Goal: Obtain resource: Download file/media

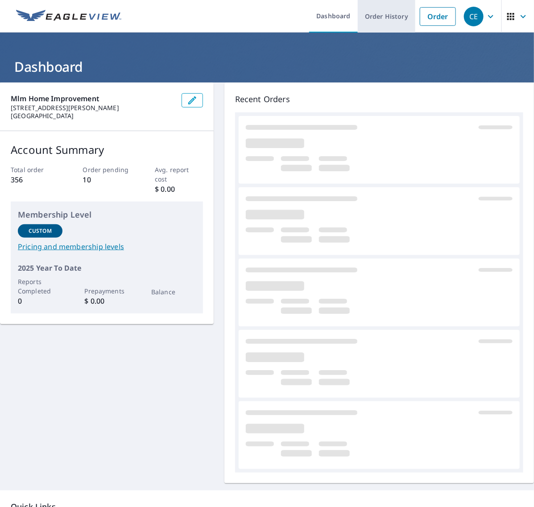
click at [374, 21] on link "Order History" at bounding box center [387, 16] width 58 height 33
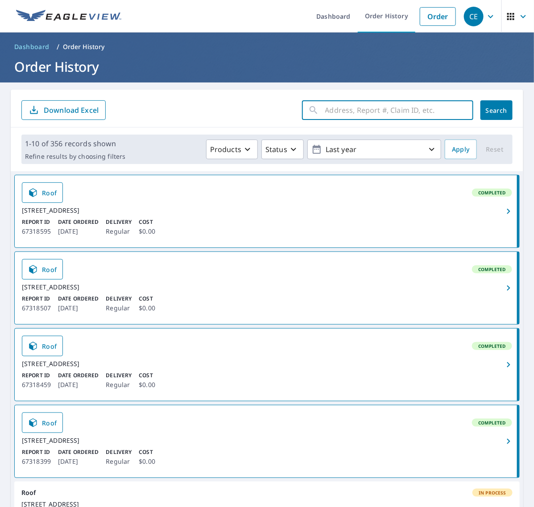
click at [376, 110] on input "text" at bounding box center [399, 110] width 148 height 25
paste input "133 Sto"
type input "133 Sto"
click at [488, 111] on span "Search" at bounding box center [497, 110] width 18 height 8
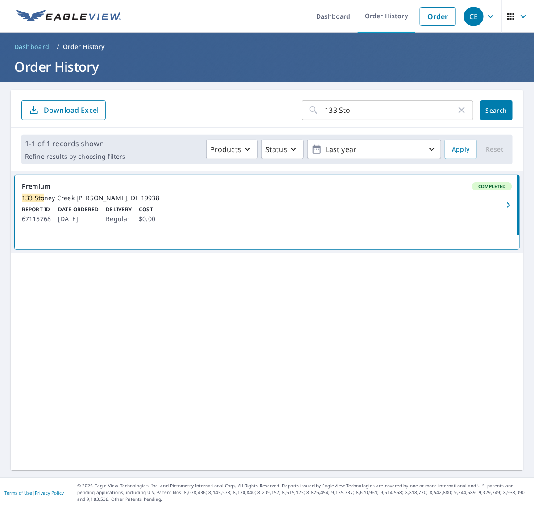
click at [504, 208] on icon "button" at bounding box center [508, 205] width 11 height 11
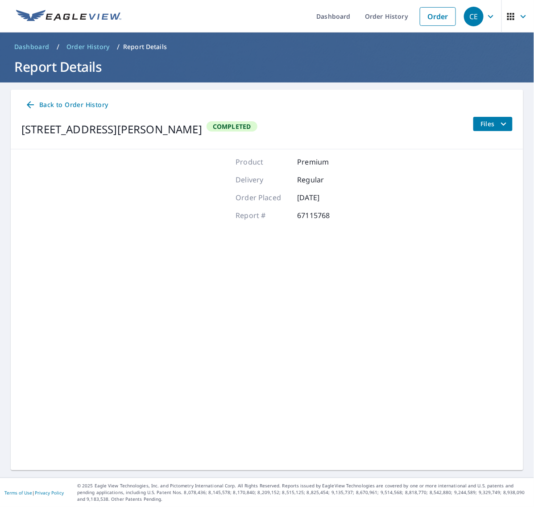
click at [498, 125] on icon "filesDropdownBtn-67115768" at bounding box center [503, 124] width 11 height 11
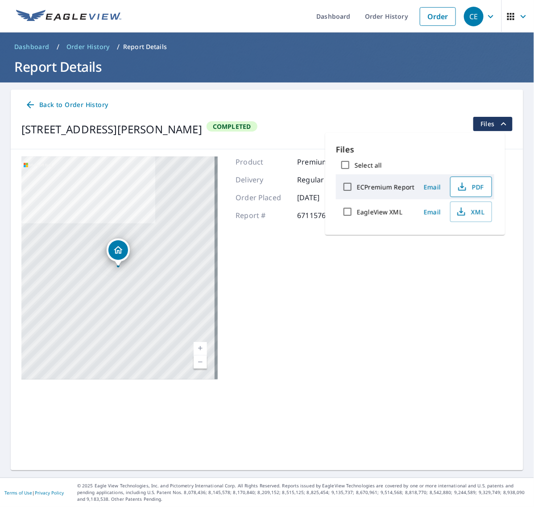
click at [477, 185] on span "PDF" at bounding box center [470, 187] width 29 height 11
click at [472, 212] on span "XML" at bounding box center [470, 212] width 29 height 11
click at [367, 13] on link "Order History" at bounding box center [387, 16] width 58 height 33
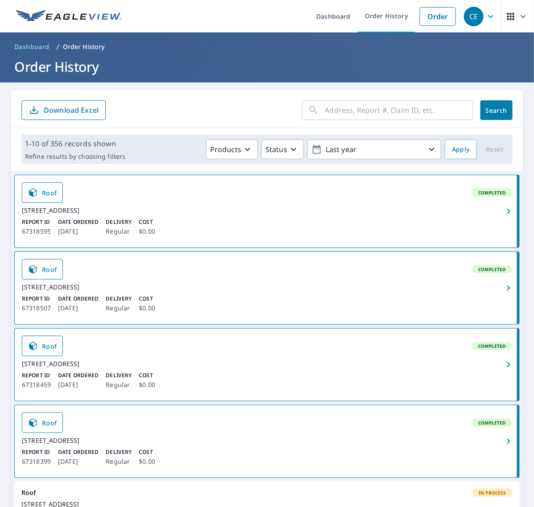
click at [439, 119] on input "text" at bounding box center [399, 110] width 148 height 25
paste input "257 [PERSON_NAME]"
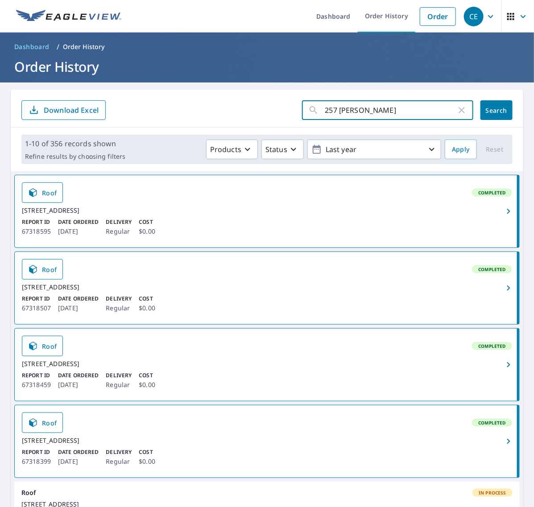
type input "257 [PERSON_NAME]"
click at [488, 112] on span "Search" at bounding box center [497, 110] width 18 height 8
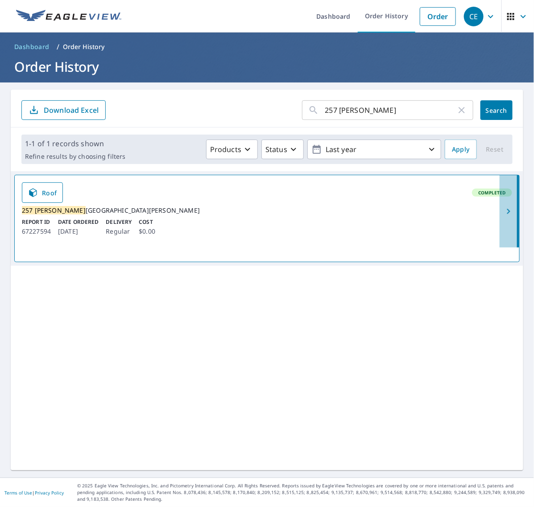
click at [503, 212] on icon "button" at bounding box center [508, 211] width 11 height 11
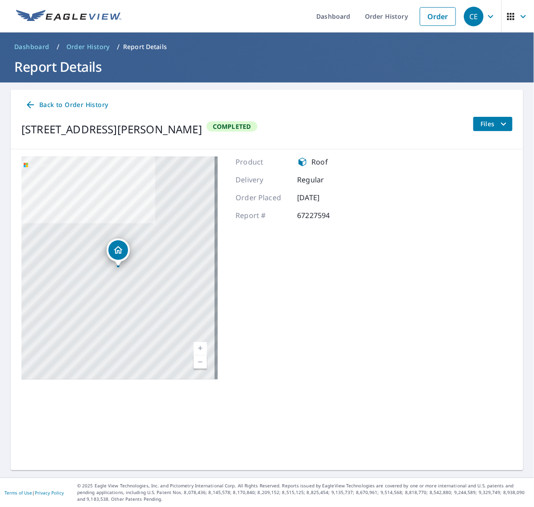
click at [482, 129] on button "Files" at bounding box center [493, 124] width 40 height 14
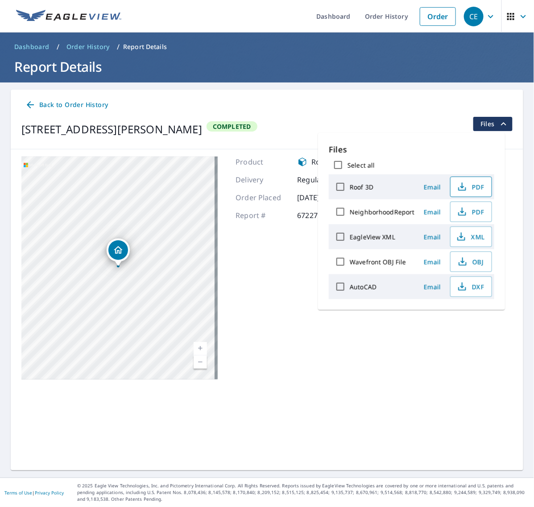
click at [458, 185] on icon "button" at bounding box center [462, 187] width 11 height 11
click at [464, 239] on icon "button" at bounding box center [462, 239] width 8 height 4
click at [383, 17] on link "Order History" at bounding box center [387, 16] width 58 height 33
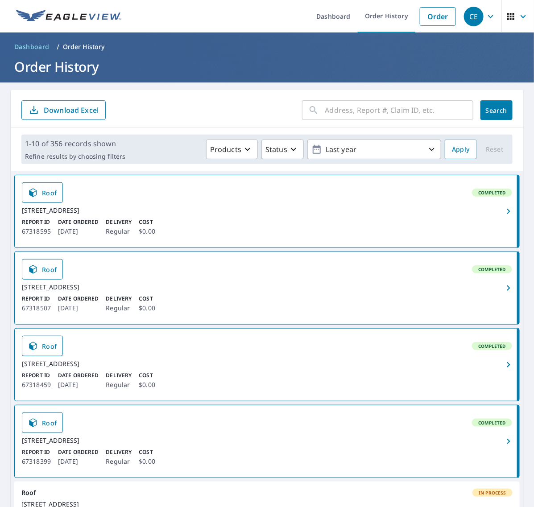
click at [435, 104] on input "text" at bounding box center [399, 110] width 148 height 25
paste input "1057 Chur"
type input "1057 Chur"
click at [489, 110] on span "Search" at bounding box center [497, 110] width 18 height 8
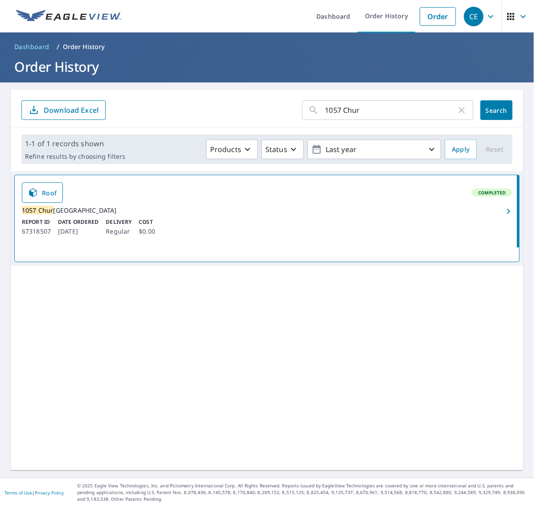
click at [507, 214] on icon "button" at bounding box center [508, 211] width 3 height 5
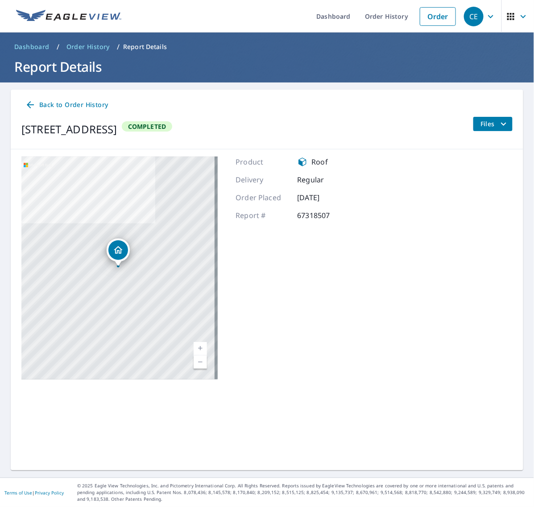
click at [487, 115] on div "Back to Order History [STREET_ADDRESS] Completed Files" at bounding box center [267, 120] width 513 height 60
click at [498, 127] on icon "filesDropdownBtn-67318507" at bounding box center [503, 124] width 11 height 11
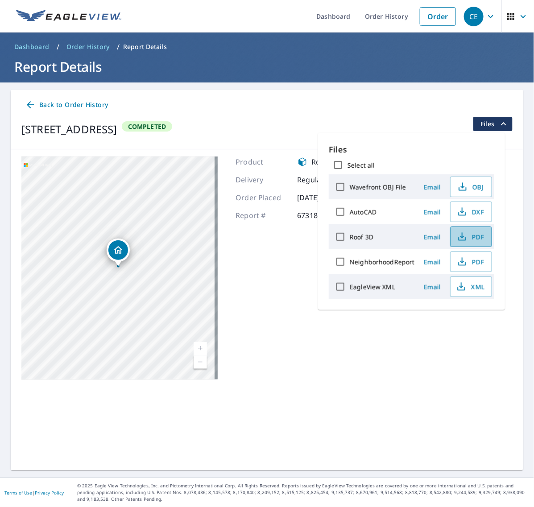
click at [459, 232] on icon "button" at bounding box center [462, 237] width 11 height 11
click at [467, 289] on span "XML" at bounding box center [470, 287] width 29 height 11
drag, startPoint x: 369, startPoint y: 17, endPoint x: 47, endPoint y: 88, distance: 330.5
click at [369, 17] on link "Order History" at bounding box center [387, 16] width 58 height 33
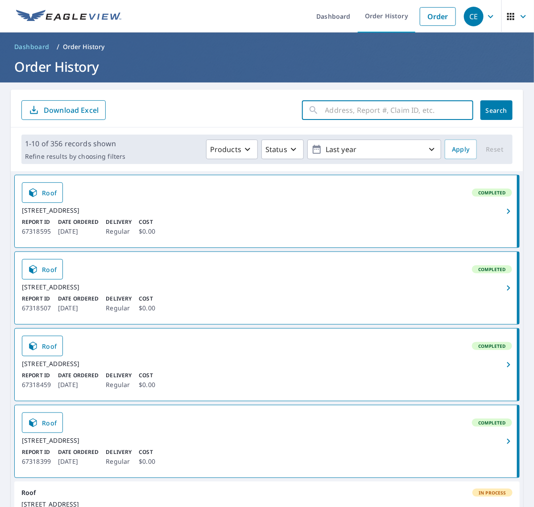
drag, startPoint x: 391, startPoint y: 112, endPoint x: 415, endPoint y: 112, distance: 23.7
click at [391, 112] on input "text" at bounding box center [399, 110] width 148 height 25
paste input "15 Beach"
type input "15 Beach"
click at [485, 117] on button "Search" at bounding box center [497, 110] width 32 height 20
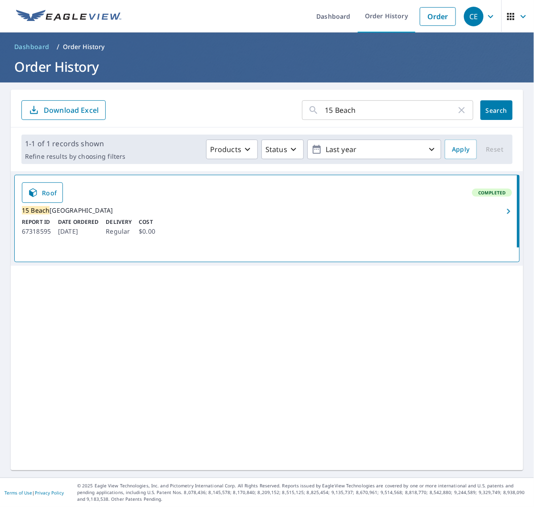
click at [503, 211] on icon "button" at bounding box center [508, 211] width 11 height 11
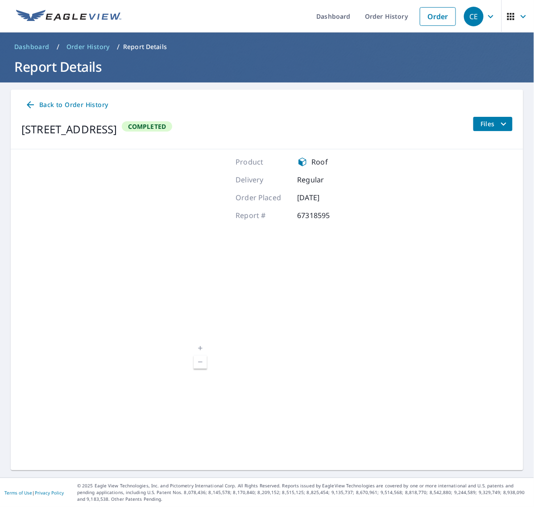
click at [498, 122] on icon "filesDropdownBtn-67318595" at bounding box center [503, 124] width 11 height 11
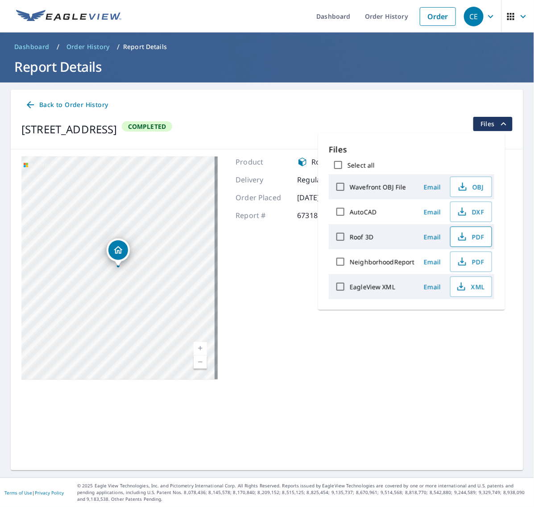
click at [460, 230] on button "PDF" at bounding box center [471, 237] width 42 height 21
click at [462, 286] on icon "button" at bounding box center [461, 287] width 11 height 11
click at [387, 23] on link "Order History" at bounding box center [387, 16] width 58 height 33
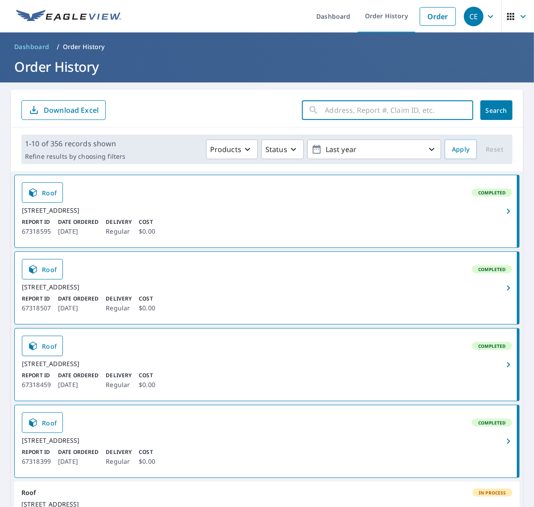
drag, startPoint x: 447, startPoint y: 118, endPoint x: 456, endPoint y: 116, distance: 8.7
click at [447, 118] on input "text" at bounding box center [399, 110] width 148 height 25
paste input "176 Shinneco"
type input "176 Shinneco"
click at [482, 116] on button "Search" at bounding box center [497, 110] width 32 height 20
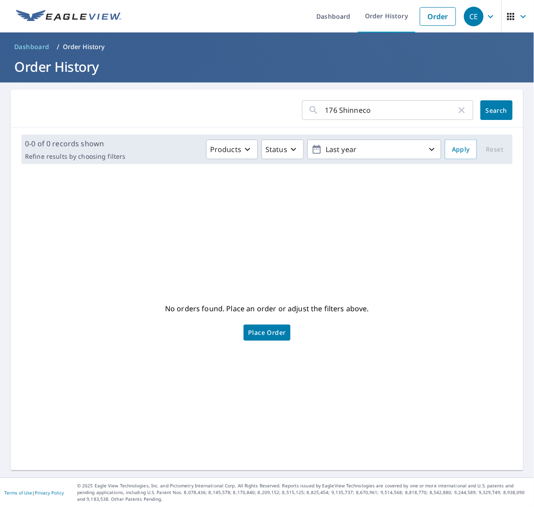
click at [422, 112] on input "176 Shinneco" at bounding box center [390, 110] width 131 height 25
type input "176 Shi"
click button "Search" at bounding box center [497, 110] width 32 height 20
click at [376, 110] on input "176 Shi" at bounding box center [390, 110] width 131 height 25
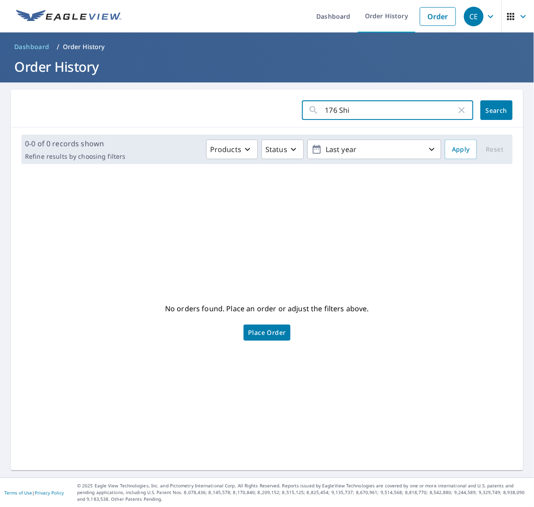
click at [376, 110] on input "176 Shi" at bounding box center [390, 110] width 131 height 25
paste input "Shinnecock"
type input "Shinnecock"
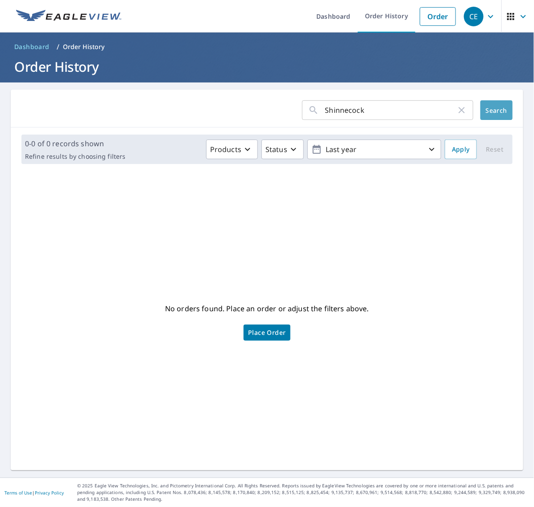
click at [489, 112] on span "Search" at bounding box center [497, 110] width 18 height 8
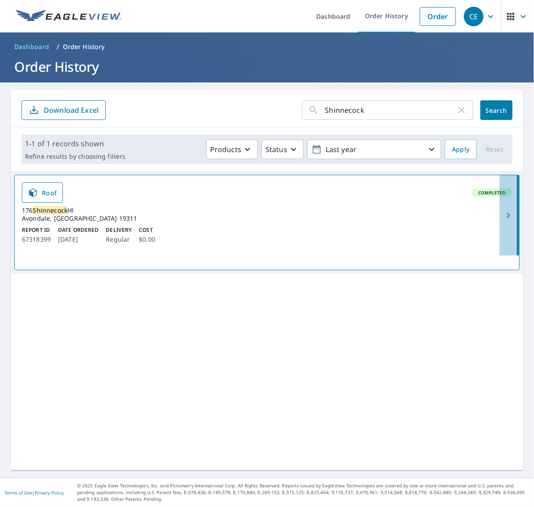
click at [503, 216] on icon "button" at bounding box center [508, 215] width 11 height 11
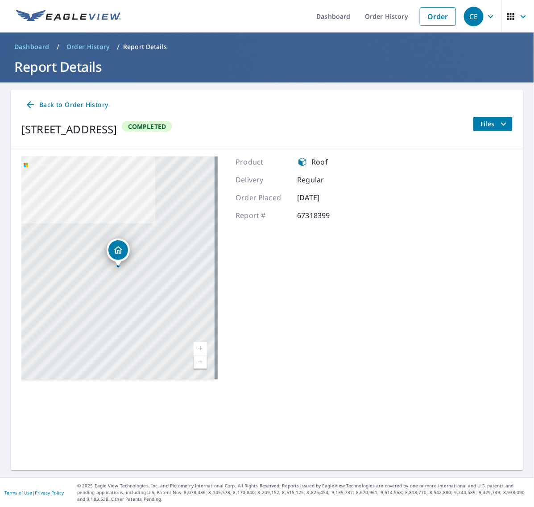
click at [498, 120] on icon "filesDropdownBtn-67318399" at bounding box center [503, 124] width 11 height 11
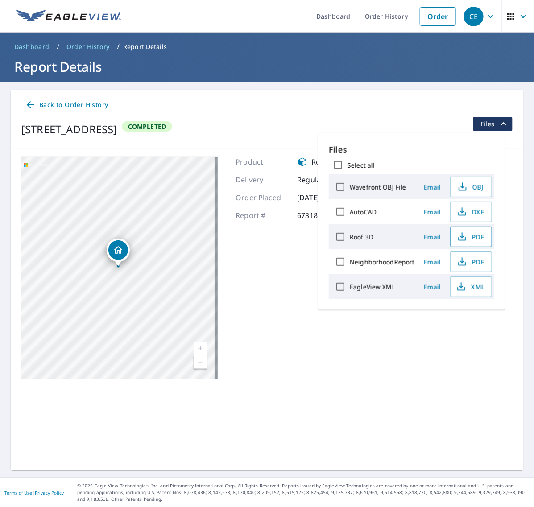
click at [465, 239] on icon "button" at bounding box center [462, 237] width 11 height 11
click at [464, 288] on icon "button" at bounding box center [461, 287] width 11 height 11
drag, startPoint x: 386, startPoint y: 18, endPoint x: 221, endPoint y: 69, distance: 172.8
click at [385, 18] on link "Order History" at bounding box center [387, 16] width 58 height 33
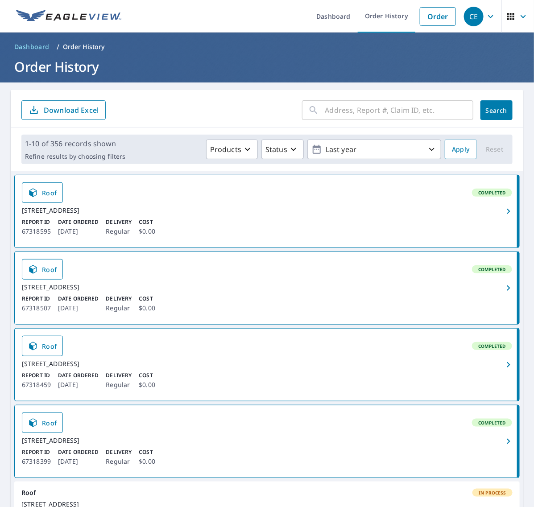
click at [414, 100] on input "text" at bounding box center [399, 110] width 148 height 25
paste input "7 Manorva"
type input "7 Manorva"
click at [488, 110] on span "Search" at bounding box center [497, 110] width 18 height 8
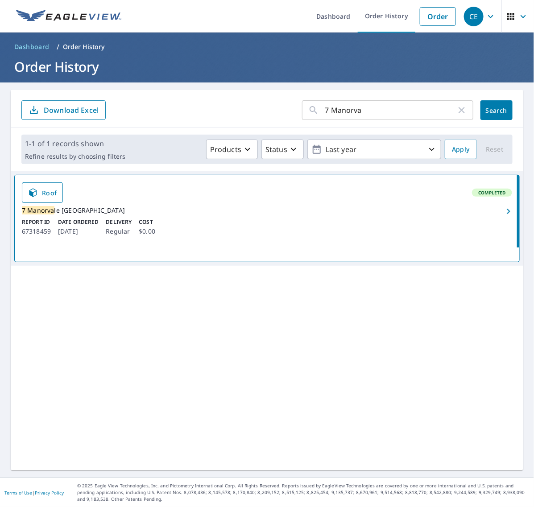
click at [503, 217] on icon "button" at bounding box center [508, 211] width 11 height 11
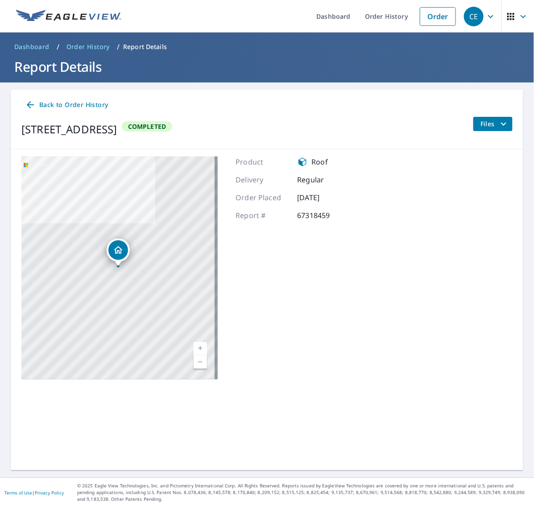
click at [501, 123] on icon "filesDropdownBtn-67318459" at bounding box center [503, 123] width 5 height 3
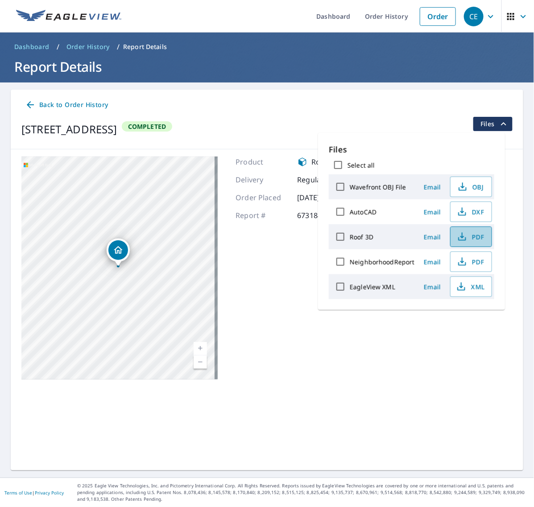
click at [458, 232] on icon "button" at bounding box center [462, 237] width 11 height 11
click at [470, 285] on span "XML" at bounding box center [470, 287] width 29 height 11
